Goal: Obtain resource: Download file/media

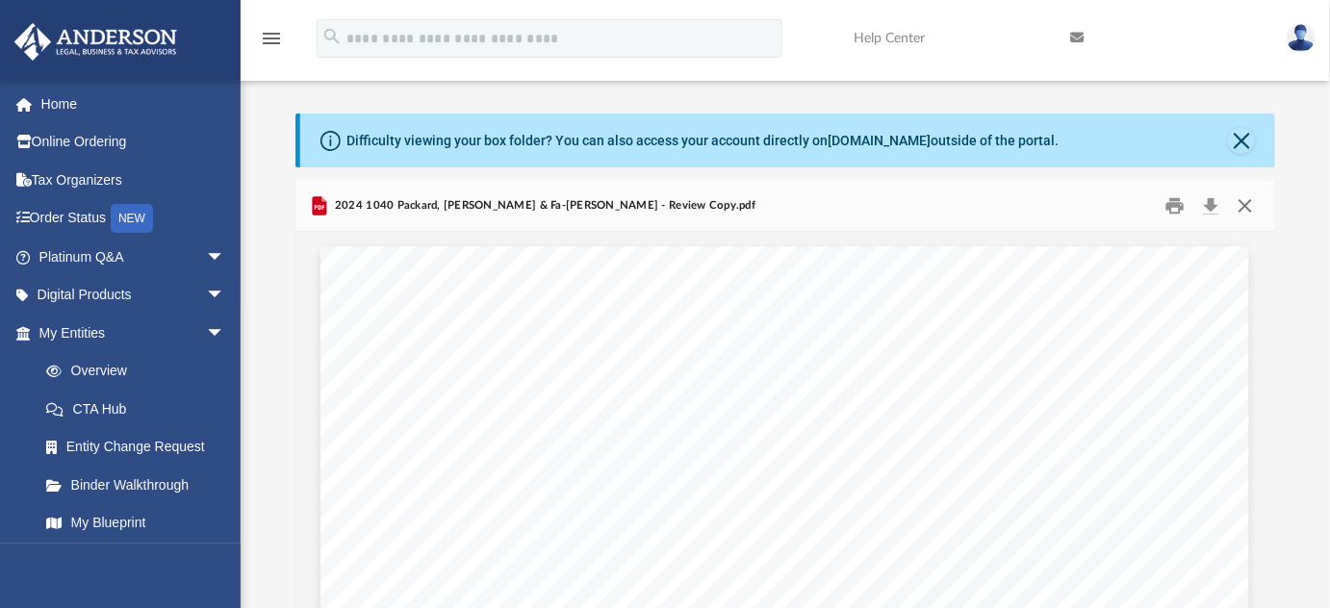
click at [1241, 202] on button "Close" at bounding box center [1245, 207] width 35 height 30
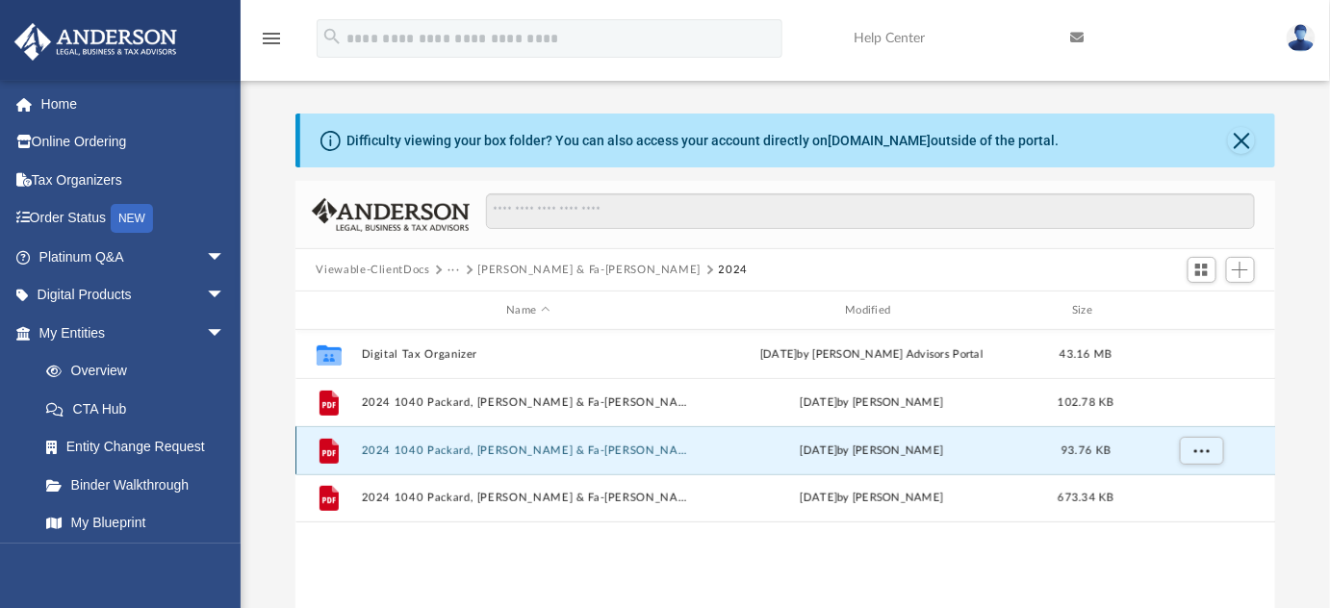
click at [647, 449] on button "2024 1040 Packard, [PERSON_NAME] & Fa-[PERSON_NAME] Instructions.pdf" at bounding box center [528, 451] width 335 height 13
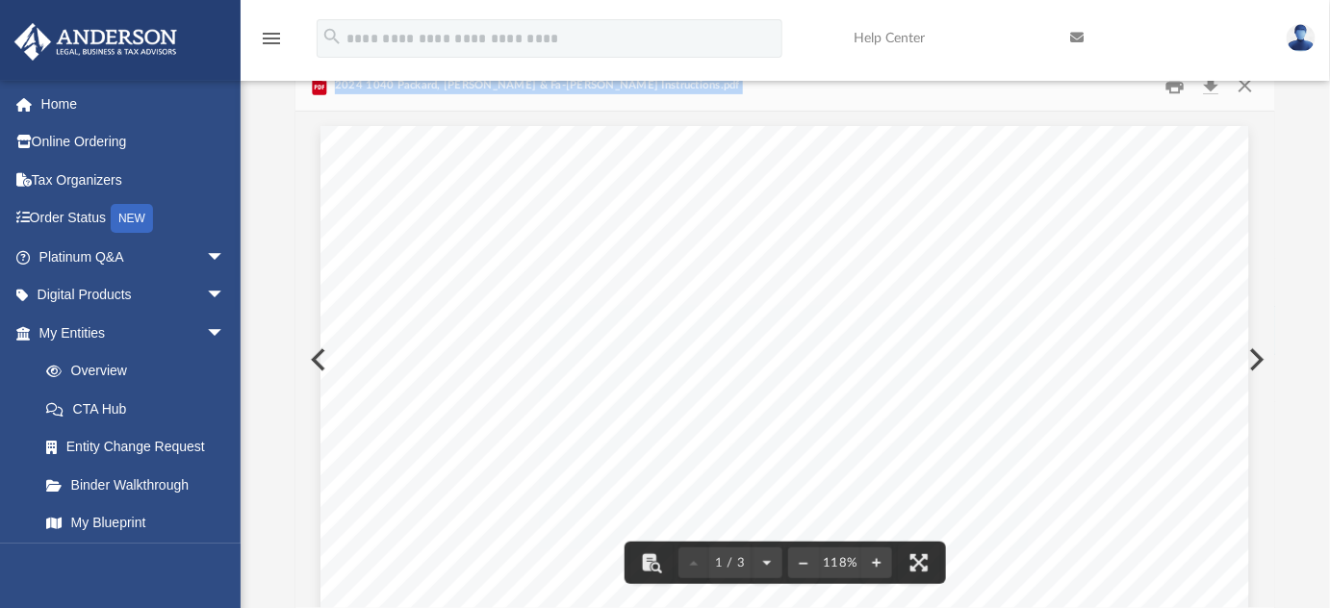
drag, startPoint x: 1268, startPoint y: 171, endPoint x: 1270, endPoint y: 196, distance: 25.1
click at [1270, 196] on div "Viewable-ClientDocs ··· [PERSON_NAME] & [PERSON_NAME] 2024 Name Modified Size C…" at bounding box center [786, 335] width 981 height 548
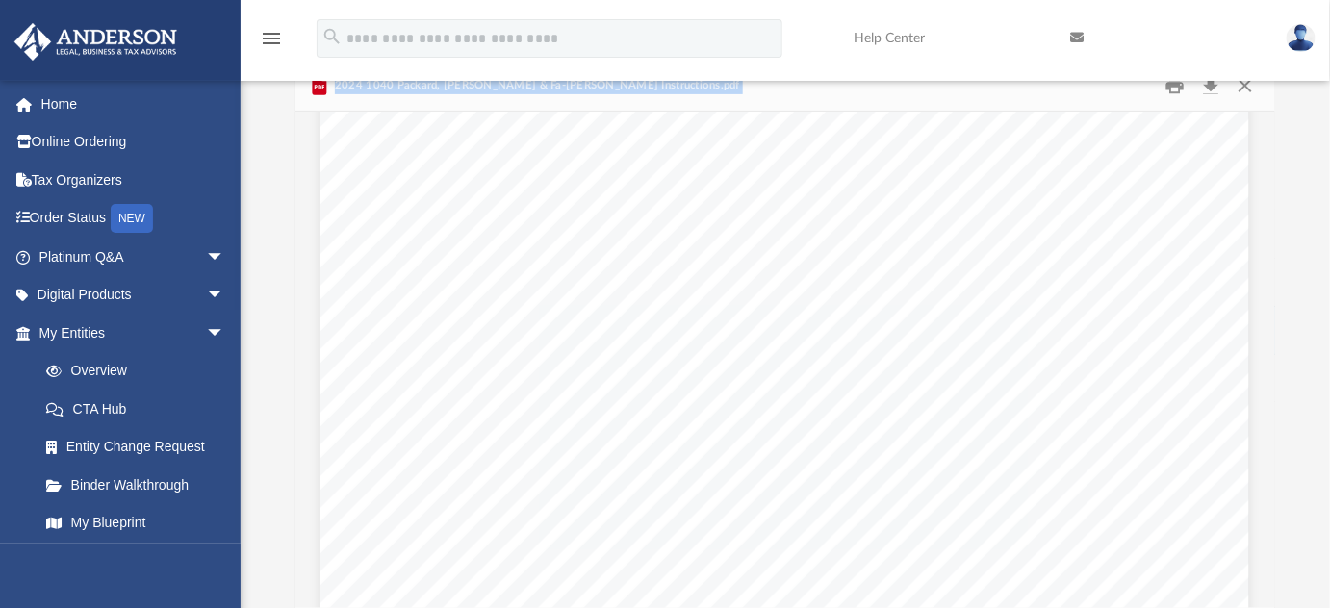
scroll to position [1509, 0]
drag, startPoint x: 1272, startPoint y: 340, endPoint x: 1283, endPoint y: 378, distance: 40.2
click at [1283, 378] on div "Difficulty viewing your box folder? You can also access your account directly o…" at bounding box center [786, 300] width 1090 height 615
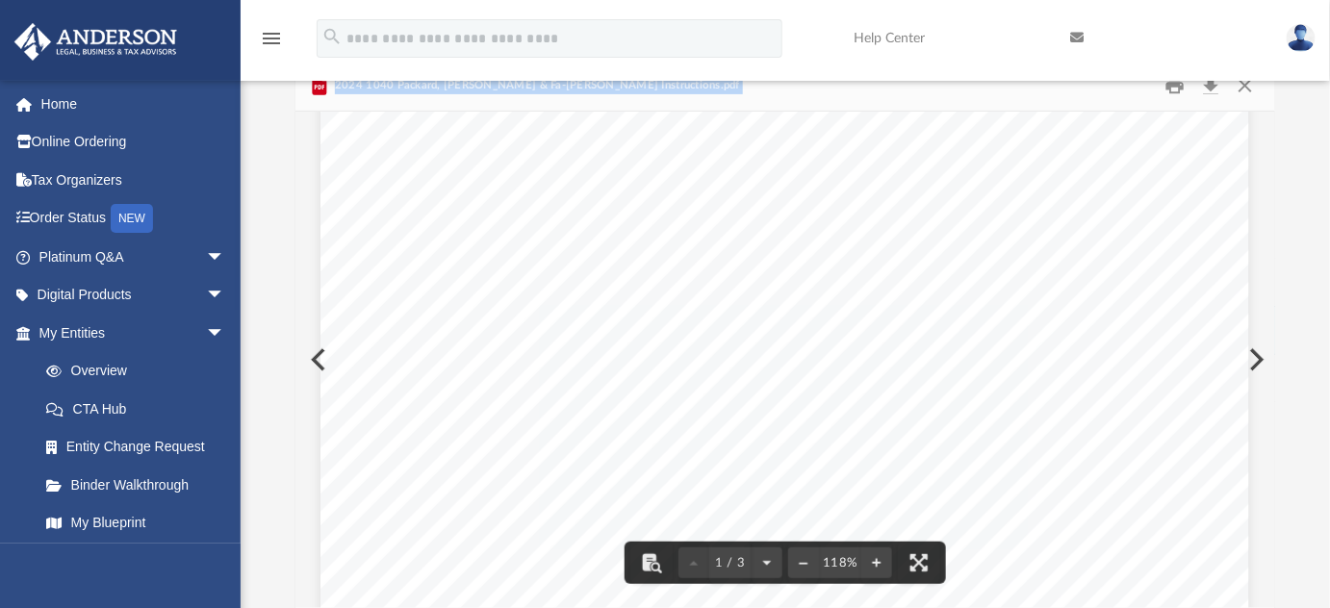
scroll to position [411, 0]
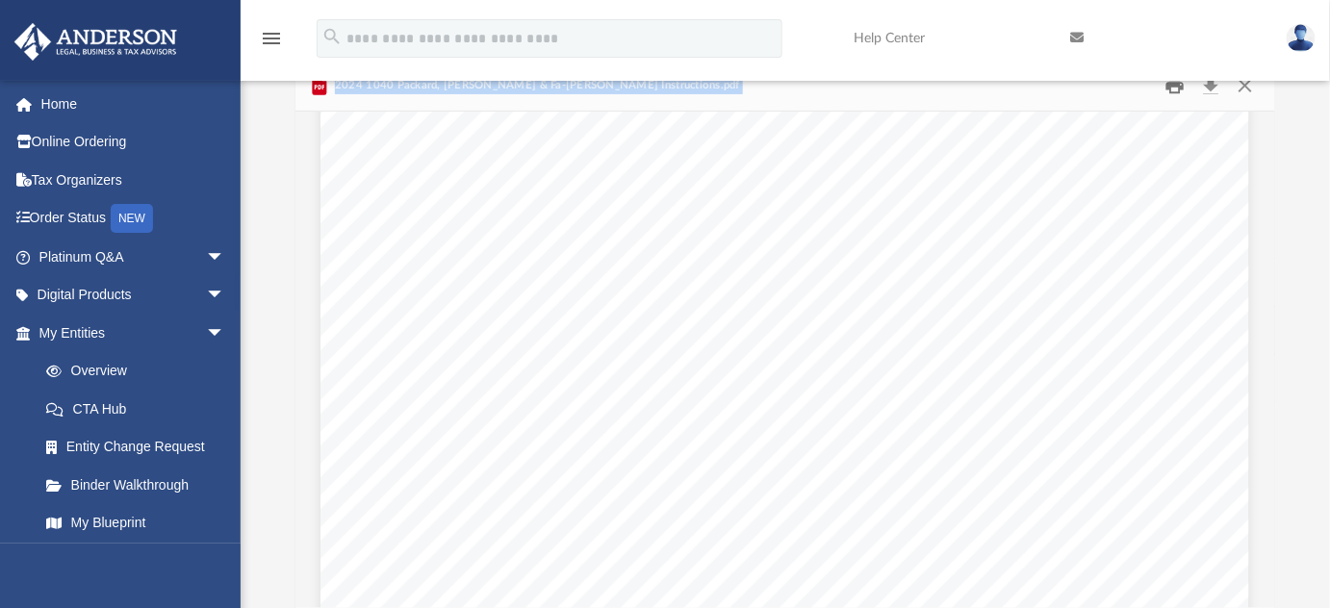
click at [1178, 88] on button "Print" at bounding box center [1175, 86] width 39 height 30
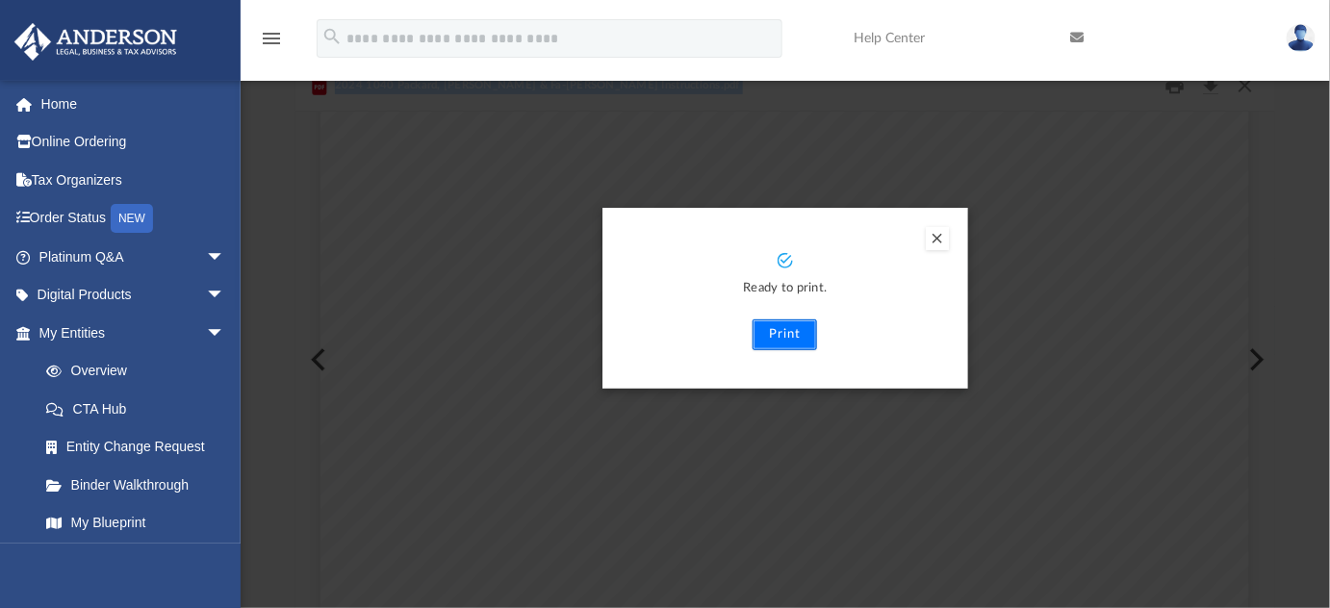
click at [782, 341] on button "Print" at bounding box center [785, 335] width 65 height 31
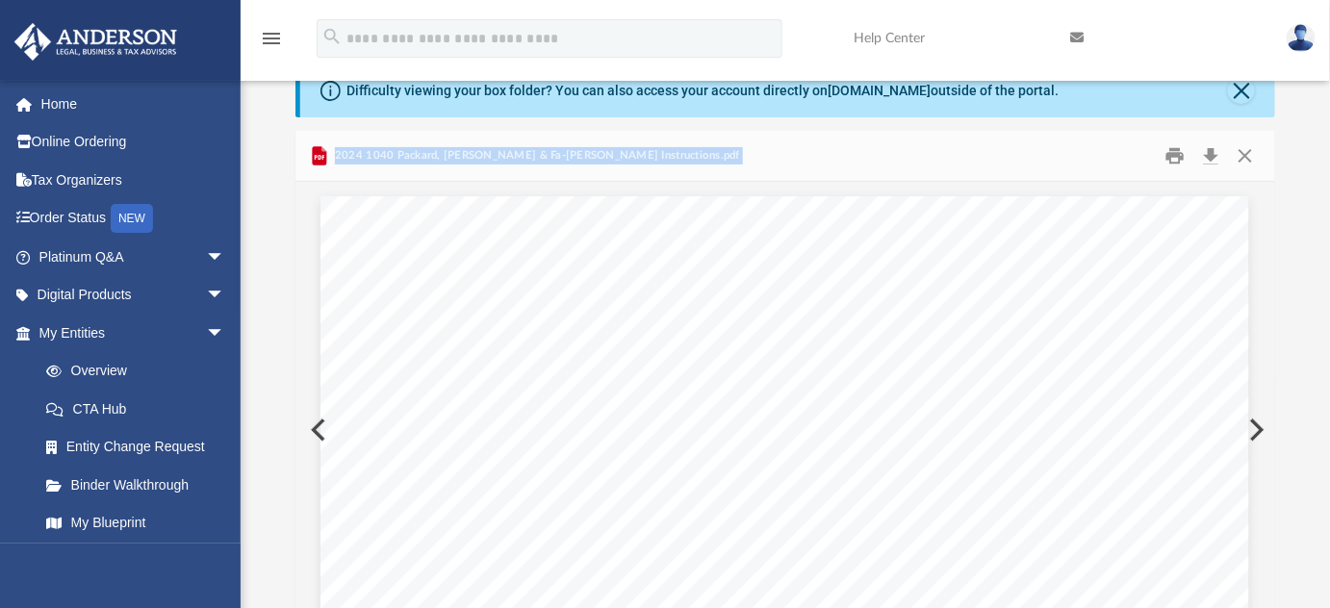
scroll to position [0, 0]
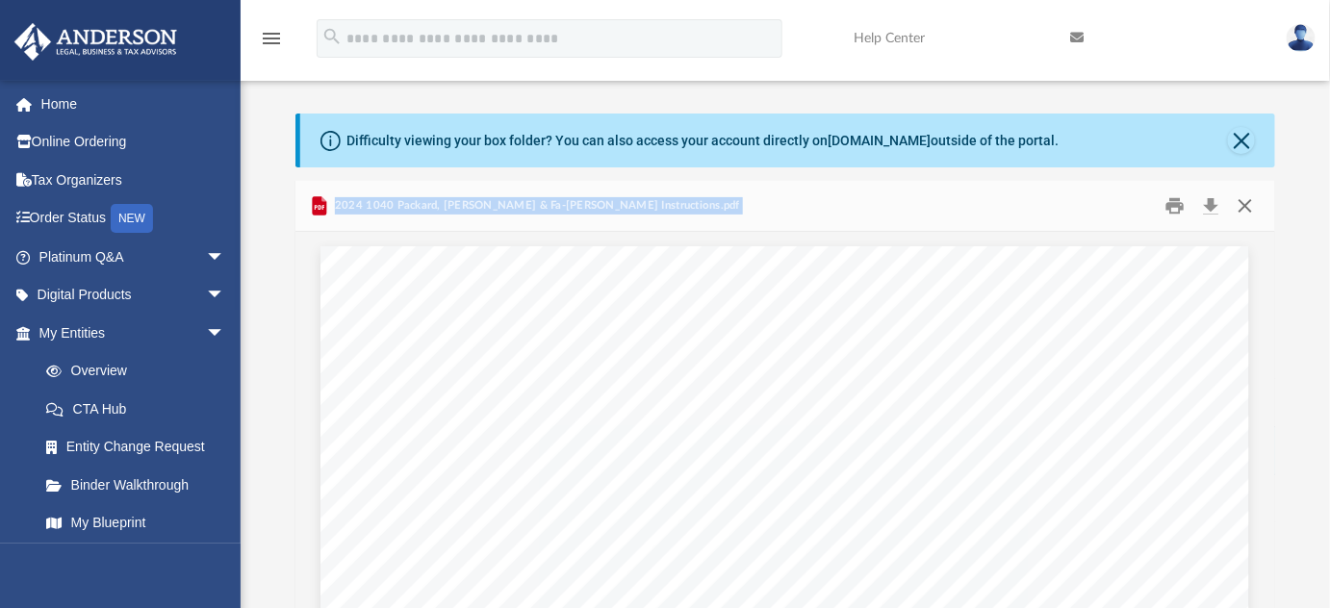
click at [1240, 203] on button "Close" at bounding box center [1245, 207] width 35 height 30
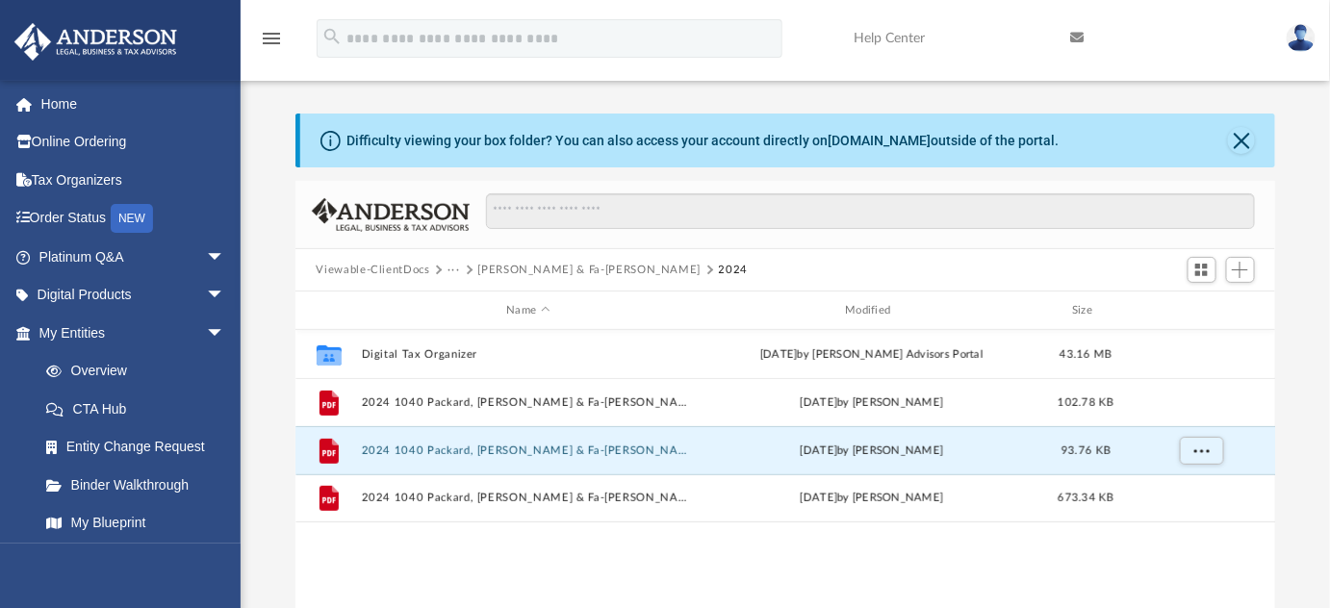
click at [1056, 230] on div at bounding box center [863, 222] width 786 height 56
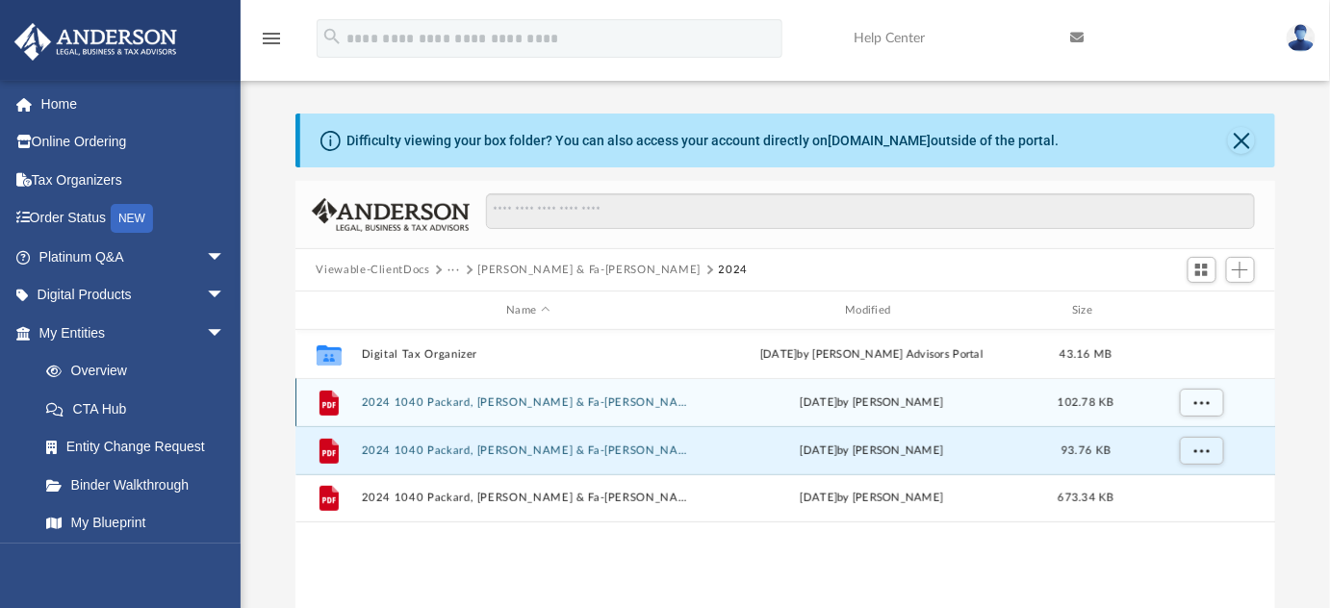
click at [656, 402] on button "2024 1040 Packard, [PERSON_NAME] & Fa-[PERSON_NAME] - e-file authorization - pl…" at bounding box center [528, 403] width 335 height 13
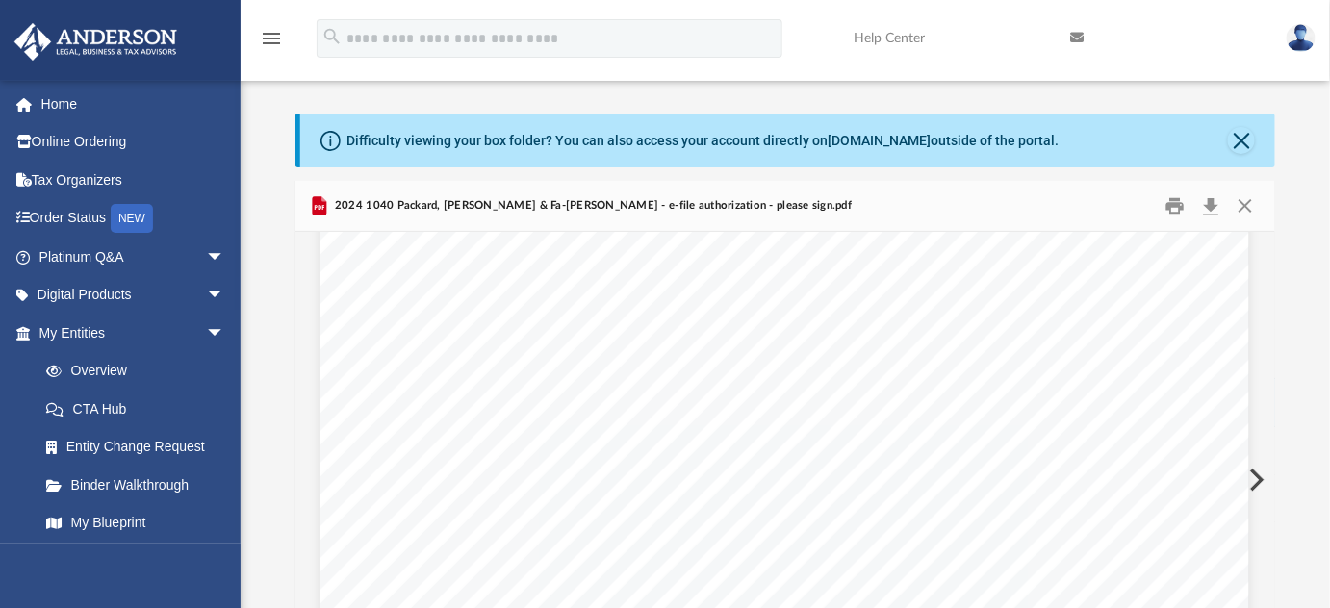
scroll to position [1277, 0]
